Goal: Navigation & Orientation: Understand site structure

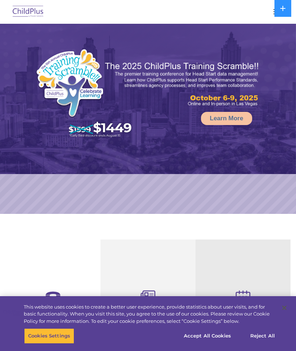
select select "MEDIUM"
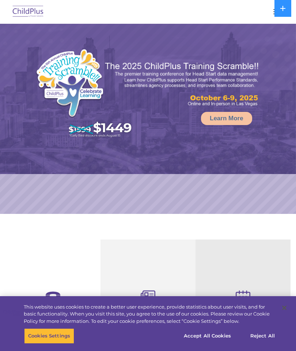
select select "MEDIUM"
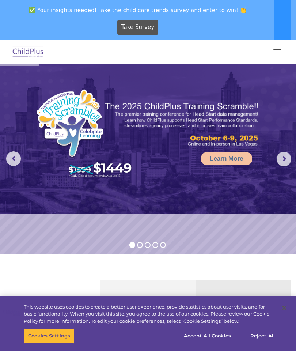
click at [31, 52] on img at bounding box center [28, 52] width 34 height 17
click at [275, 54] on span "button" at bounding box center [278, 54] width 8 height 1
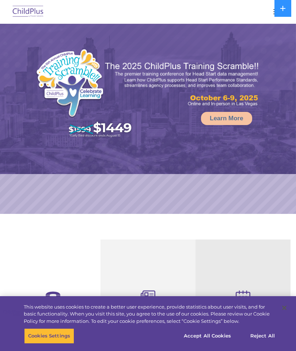
select select "MEDIUM"
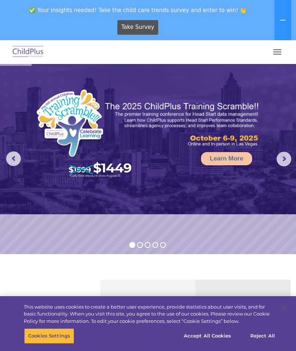
click at [274, 44] on div at bounding box center [148, 52] width 267 height 18
click at [279, 55] on button "button" at bounding box center [277, 52] width 15 height 12
